Goal: Information Seeking & Learning: Learn about a topic

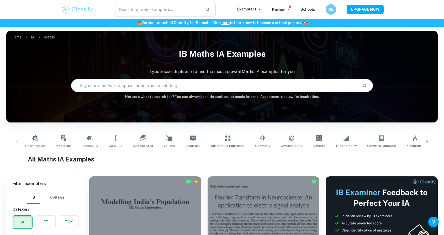
click at [130, 87] on input "text" at bounding box center [214, 85] width 287 height 15
type input "artificial gravity"
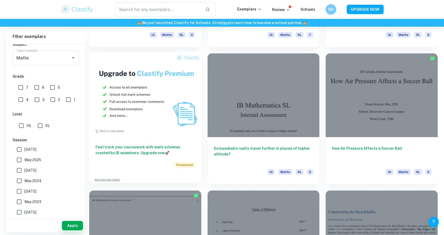
scroll to position [398, 0]
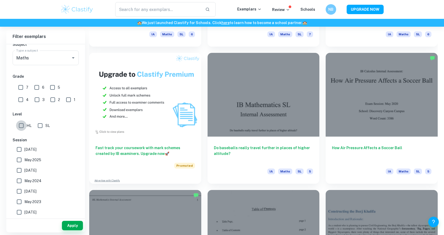
click at [22, 127] on input "HL" at bounding box center [21, 126] width 10 height 10
checkbox input "true"
click at [77, 226] on button "Apply" at bounding box center [72, 225] width 21 height 9
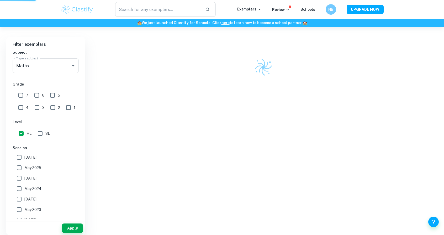
scroll to position [137, 0]
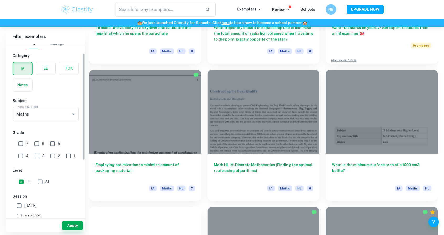
scroll to position [1, 0]
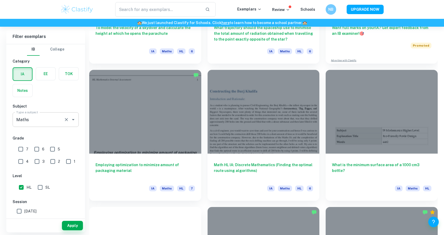
click at [39, 114] on div "Maths Type a subject" at bounding box center [46, 119] width 66 height 15
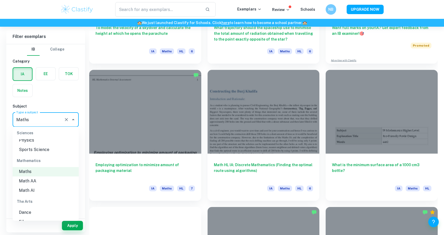
scroll to position [692, 0]
click at [31, 190] on li "Math AI" at bounding box center [46, 190] width 66 height 9
type input "Math AI"
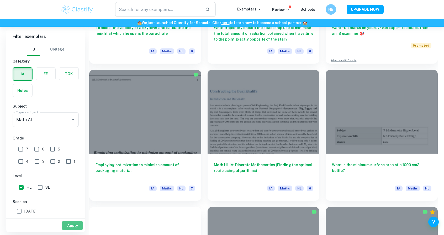
click at [65, 225] on button "Apply" at bounding box center [72, 225] width 21 height 9
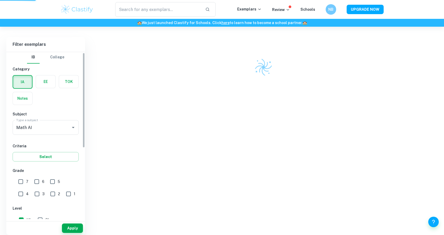
scroll to position [137, 0]
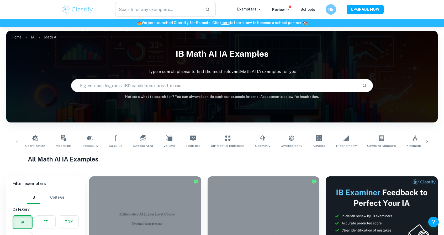
click at [135, 88] on input "text" at bounding box center [214, 85] width 287 height 15
type input "optimization"
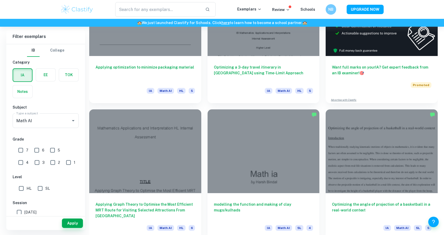
scroll to position [138, 0]
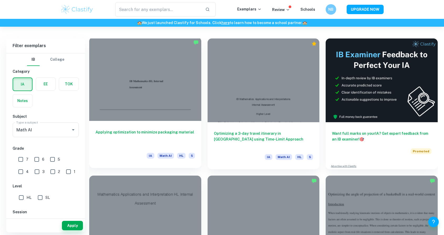
click at [145, 136] on h6 "Applying optimization to minimize packaging material" at bounding box center [144, 138] width 99 height 17
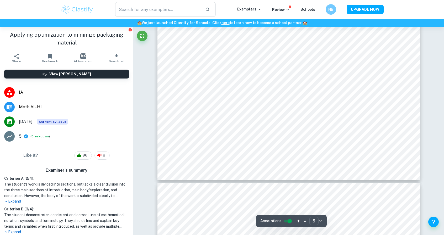
scroll to position [1646, 0]
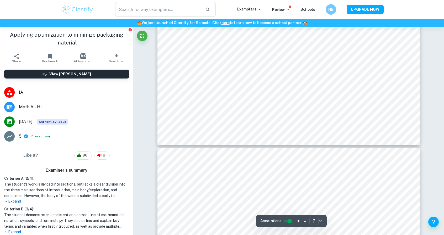
type input "8"
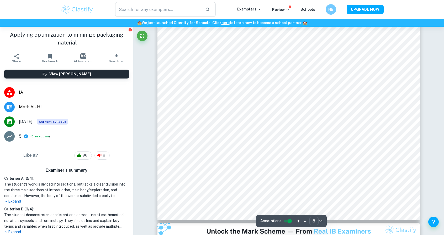
scroll to position [2628, 0]
